Goal: Task Accomplishment & Management: Manage account settings

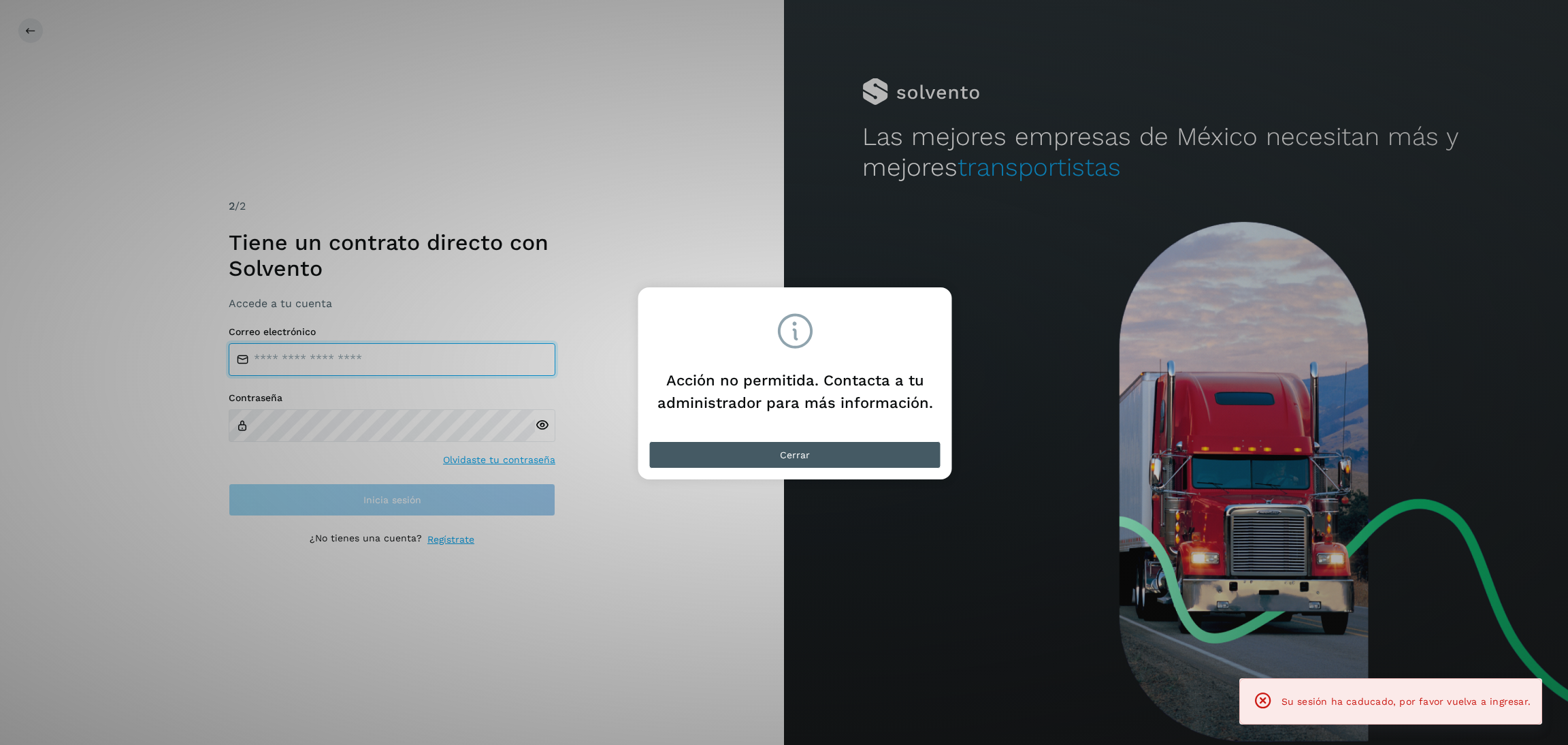
type input "**********"
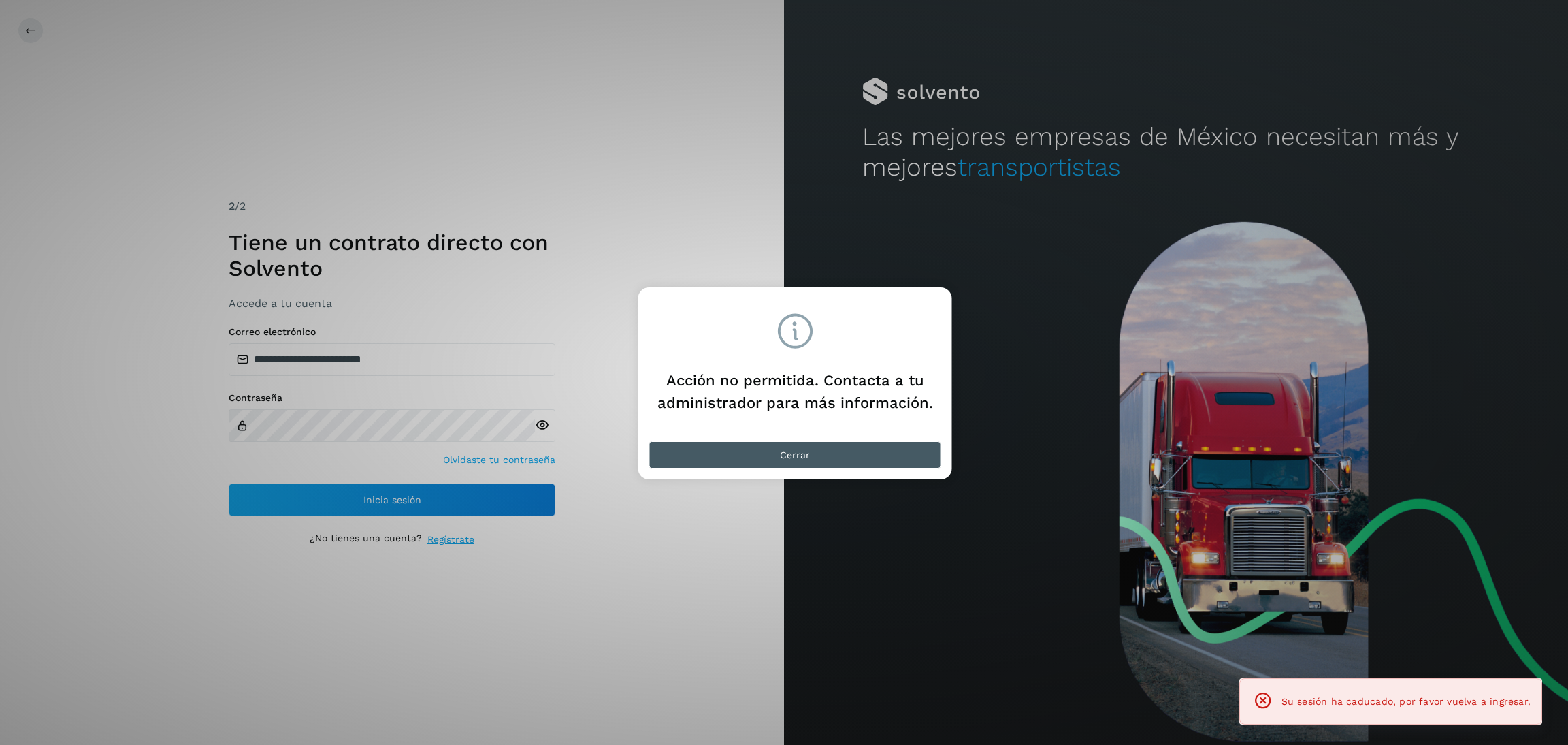
click at [823, 462] on button "Cerrar" at bounding box center [795, 455] width 292 height 27
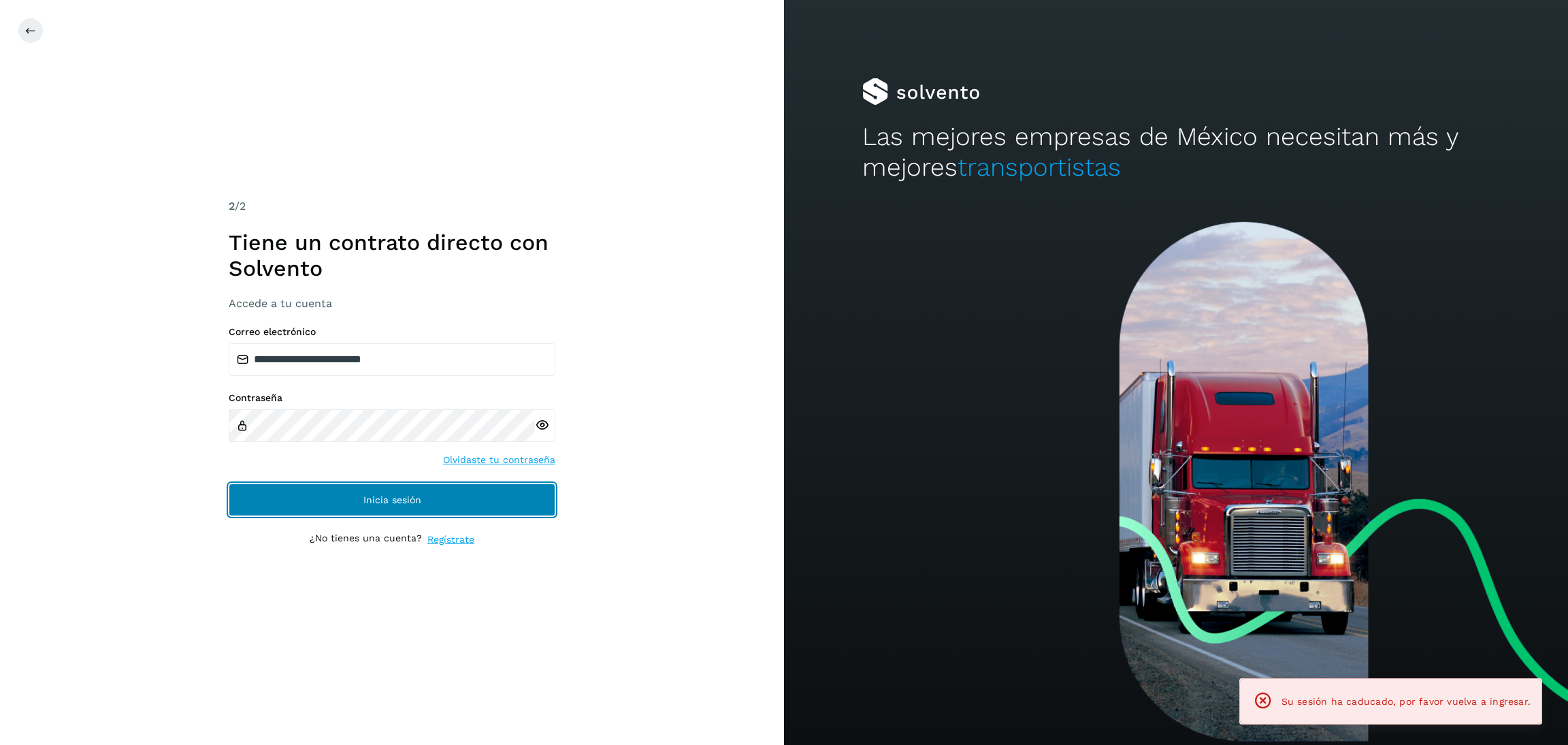
click at [416, 505] on button "Inicia sesión" at bounding box center [391, 500] width 327 height 33
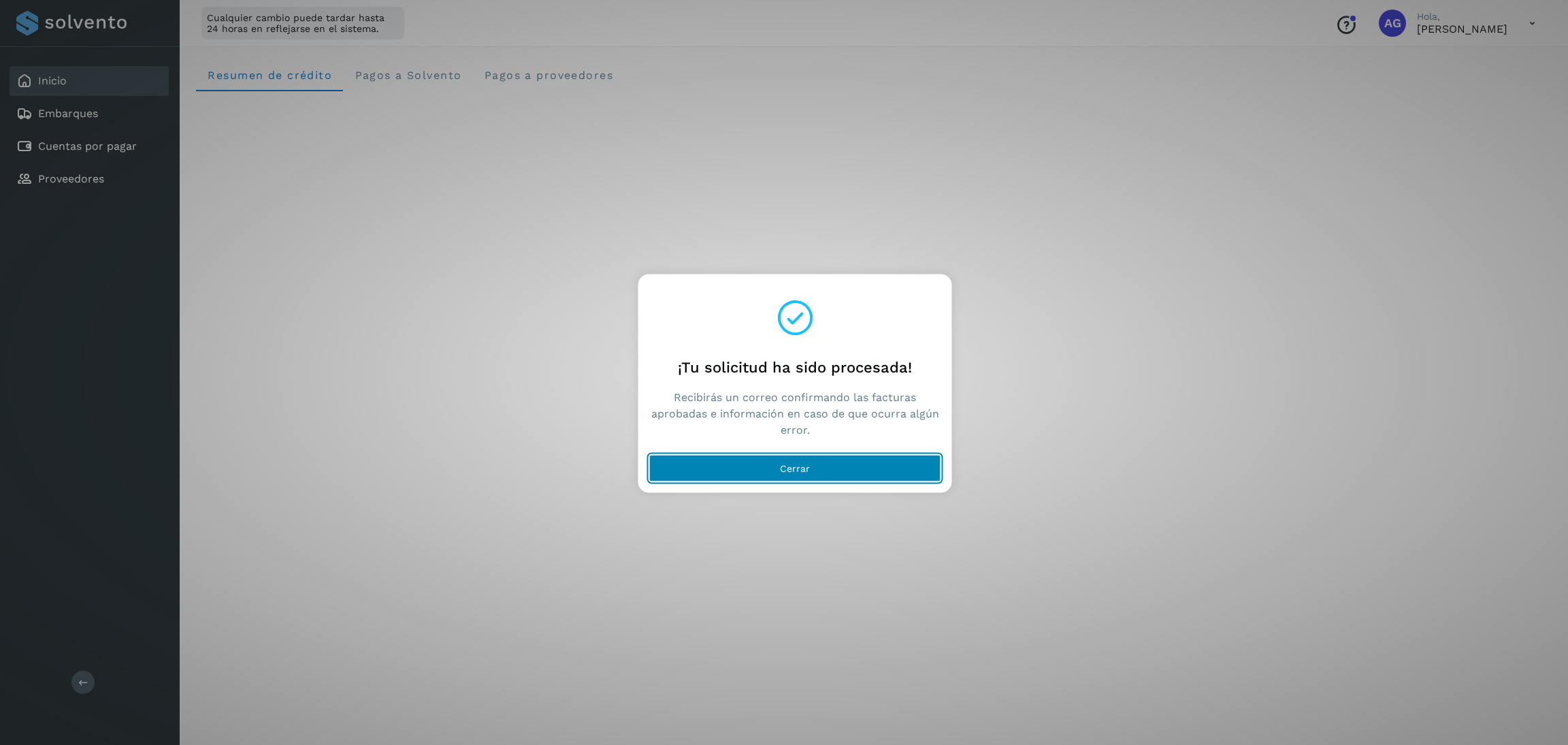
click at [860, 473] on button "Cerrar" at bounding box center [795, 468] width 292 height 27
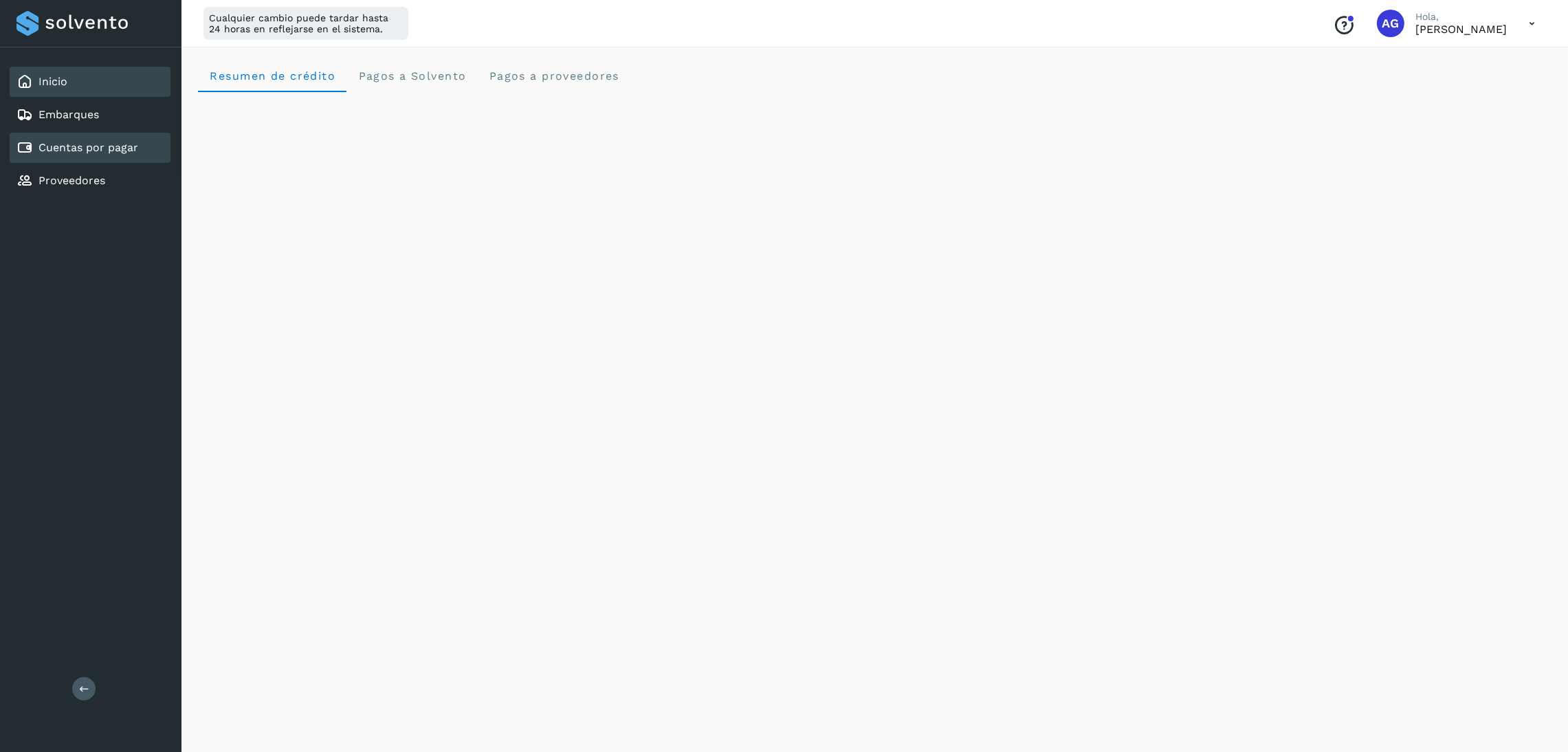
click at [168, 148] on div "Cuentas por pagar" at bounding box center [89, 147] width 160 height 30
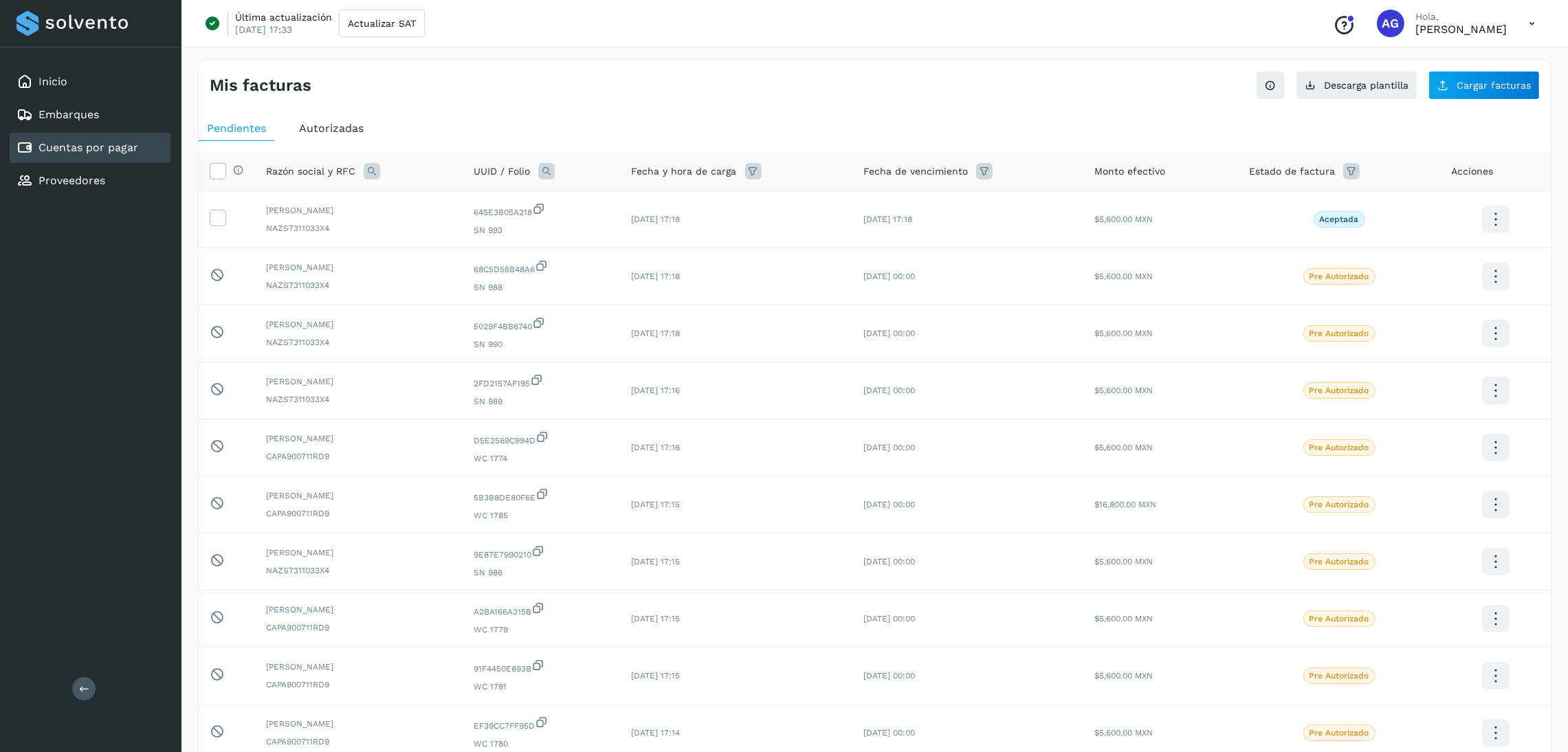
click at [327, 122] on span "Autorizadas" at bounding box center [331, 127] width 64 height 13
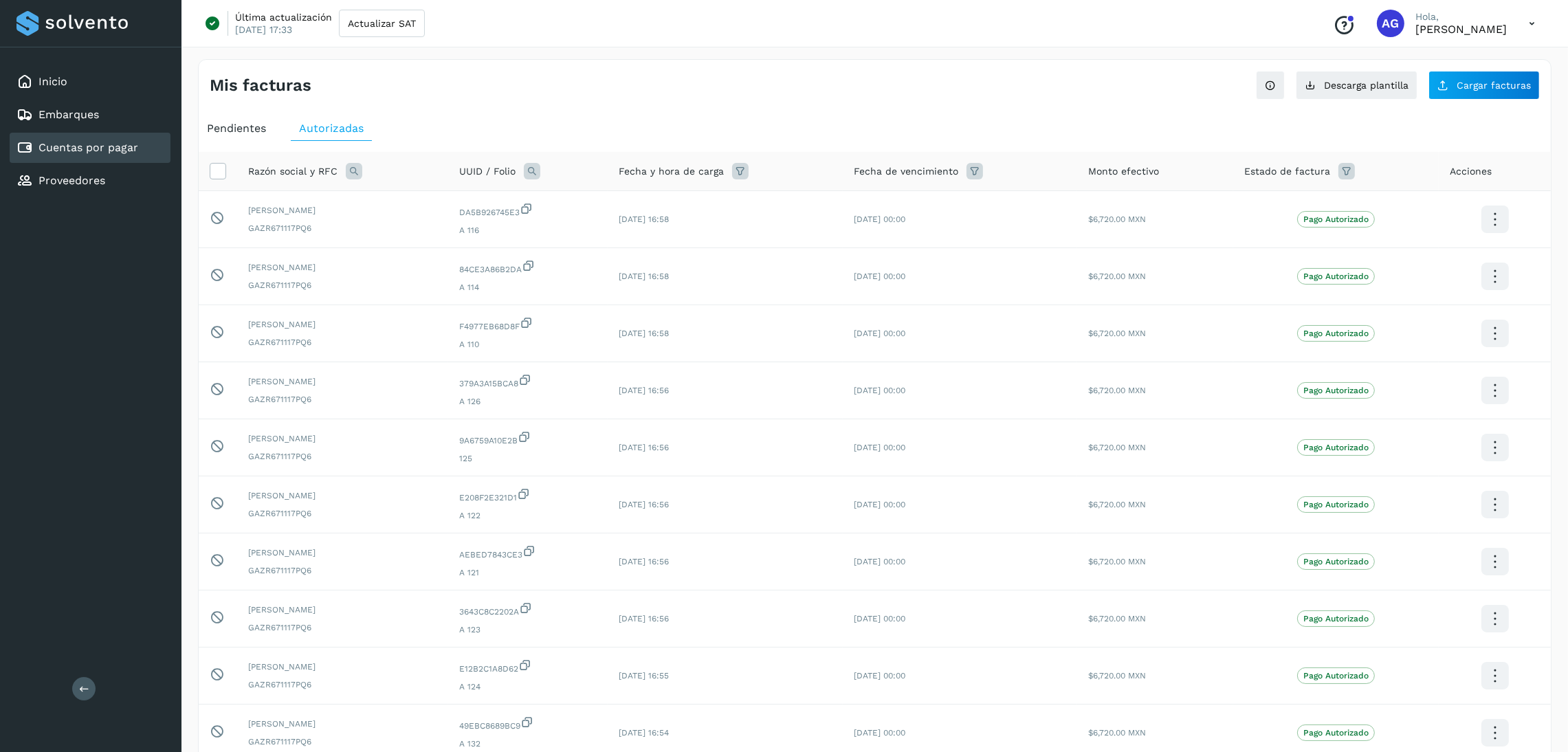
click at [242, 115] on div "Pendientes Autorizadas Razón social y RFC UUID / Folio Fecha y hora de carga Fe…" at bounding box center [874, 486] width 1352 height 751
click at [245, 124] on span "Pendientes" at bounding box center [236, 127] width 59 height 13
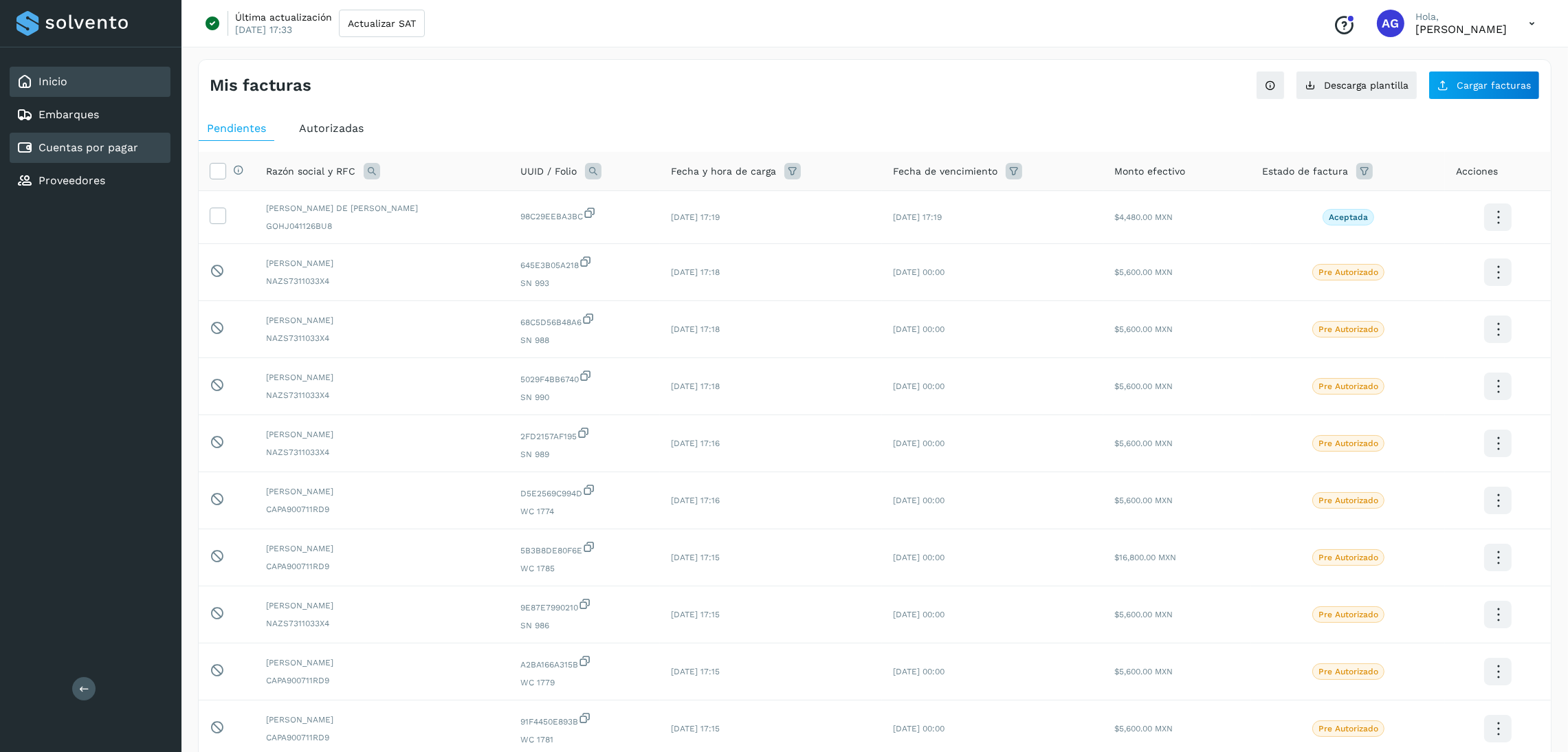
click at [39, 75] on link "Inicio" at bounding box center [53, 81] width 29 height 13
